Goal: Communication & Community: Participate in discussion

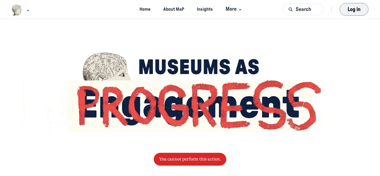
click at [345, 9] on button "Log in" at bounding box center [354, 9] width 29 height 13
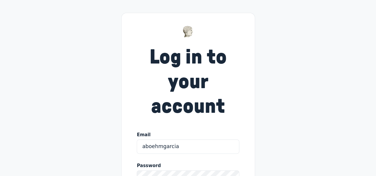
type input "aboehmgarcia@ou.edu"
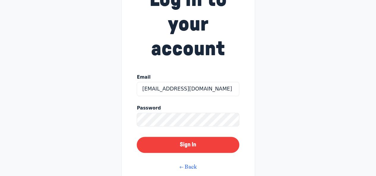
scroll to position [59, 0]
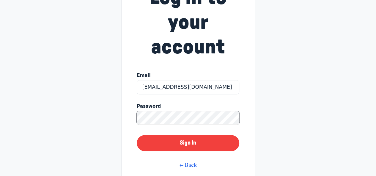
click at [137, 135] on button "Sign In" at bounding box center [188, 143] width 102 height 16
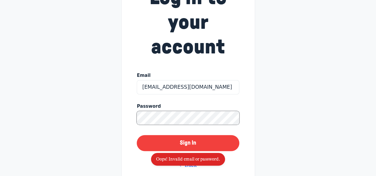
click at [137, 135] on button "Sign In" at bounding box center [188, 143] width 102 height 16
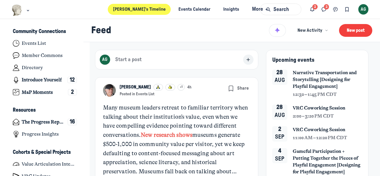
scroll to position [30, 0]
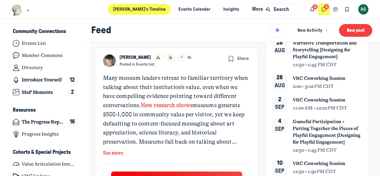
click at [322, 8] on use "Direct messages" at bounding box center [324, 9] width 4 height 4
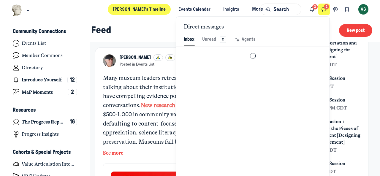
scroll to position [808, 1385]
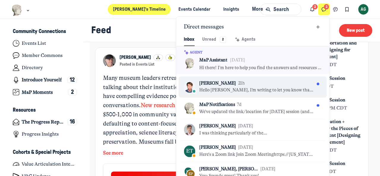
click at [273, 81] on div "[PERSON_NAME] 21h" at bounding box center [256, 83] width 115 height 7
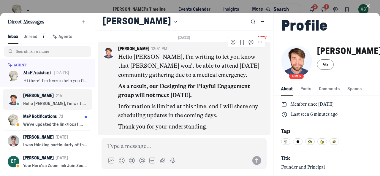
scroll to position [1722, 0]
click at [231, 42] on use "Add reaction" at bounding box center [233, 42] width 4 height 4
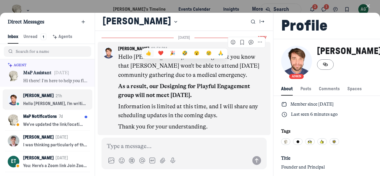
click at [143, 54] on button "👍" at bounding box center [148, 54] width 11 height 8
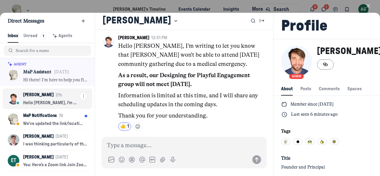
scroll to position [0, 0]
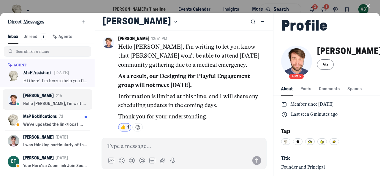
click at [368, 4] on icon "button" at bounding box center [368, 6] width 6 height 6
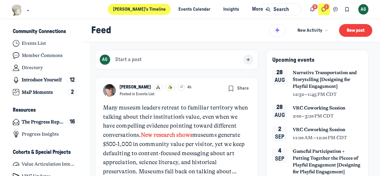
scroll to position [1459, 1167]
click at [185, 8] on link "Events Calendar" at bounding box center [194, 9] width 42 height 11
